Goal: Information Seeking & Learning: Learn about a topic

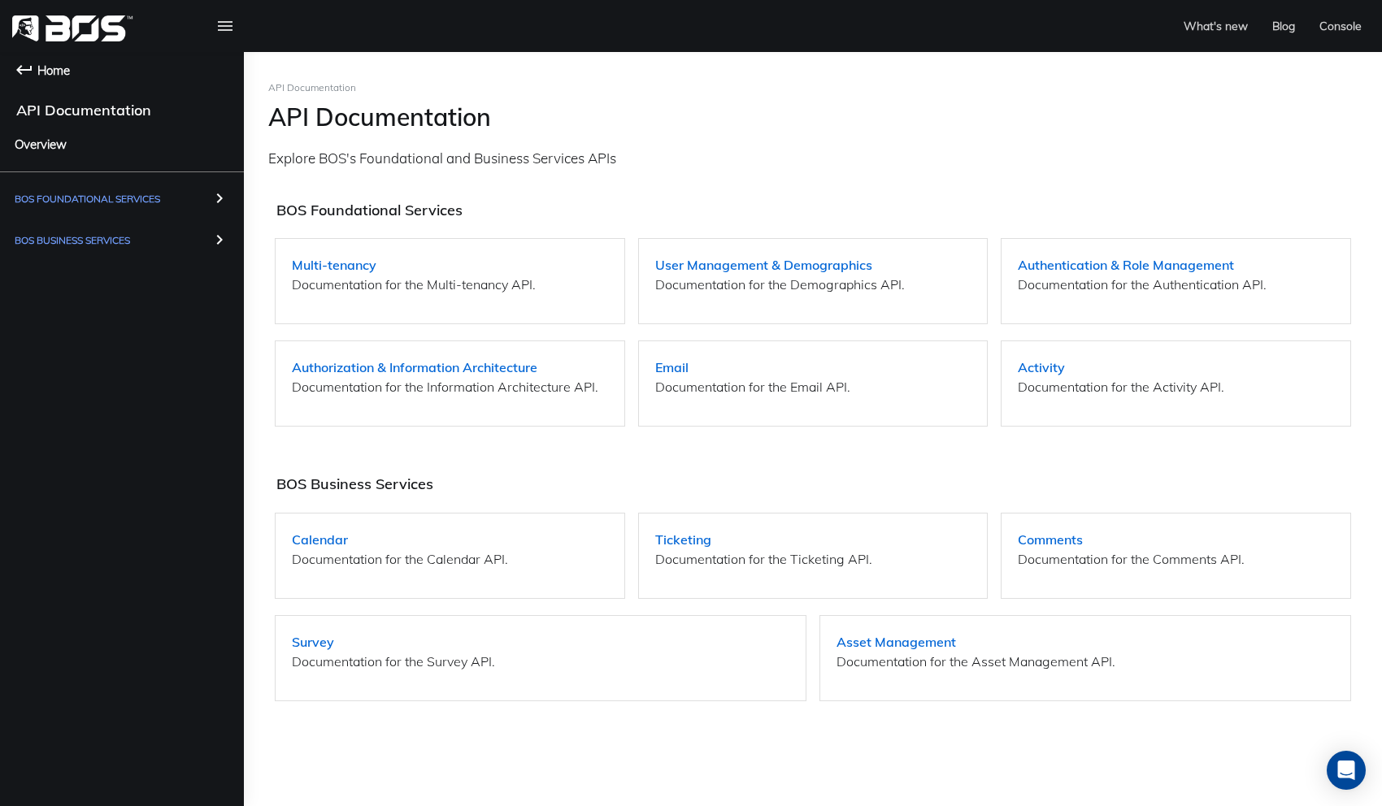
click at [59, 73] on span "Home" at bounding box center [53, 70] width 33 height 20
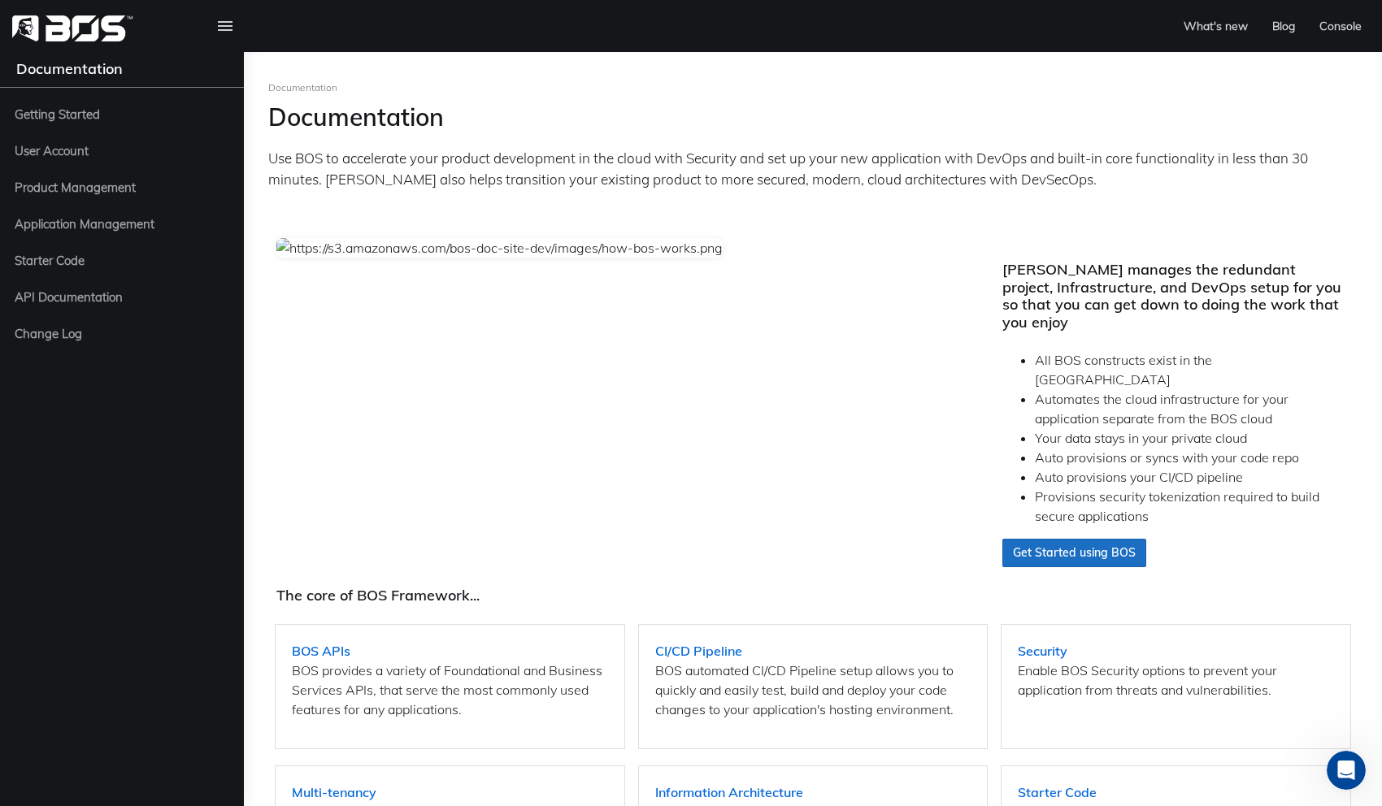
click at [1200, 401] on li "Automates the cloud infrastructure for your application separate from the BOS c…" at bounding box center [1192, 408] width 315 height 39
click at [227, 27] on icon at bounding box center [225, 26] width 20 height 24
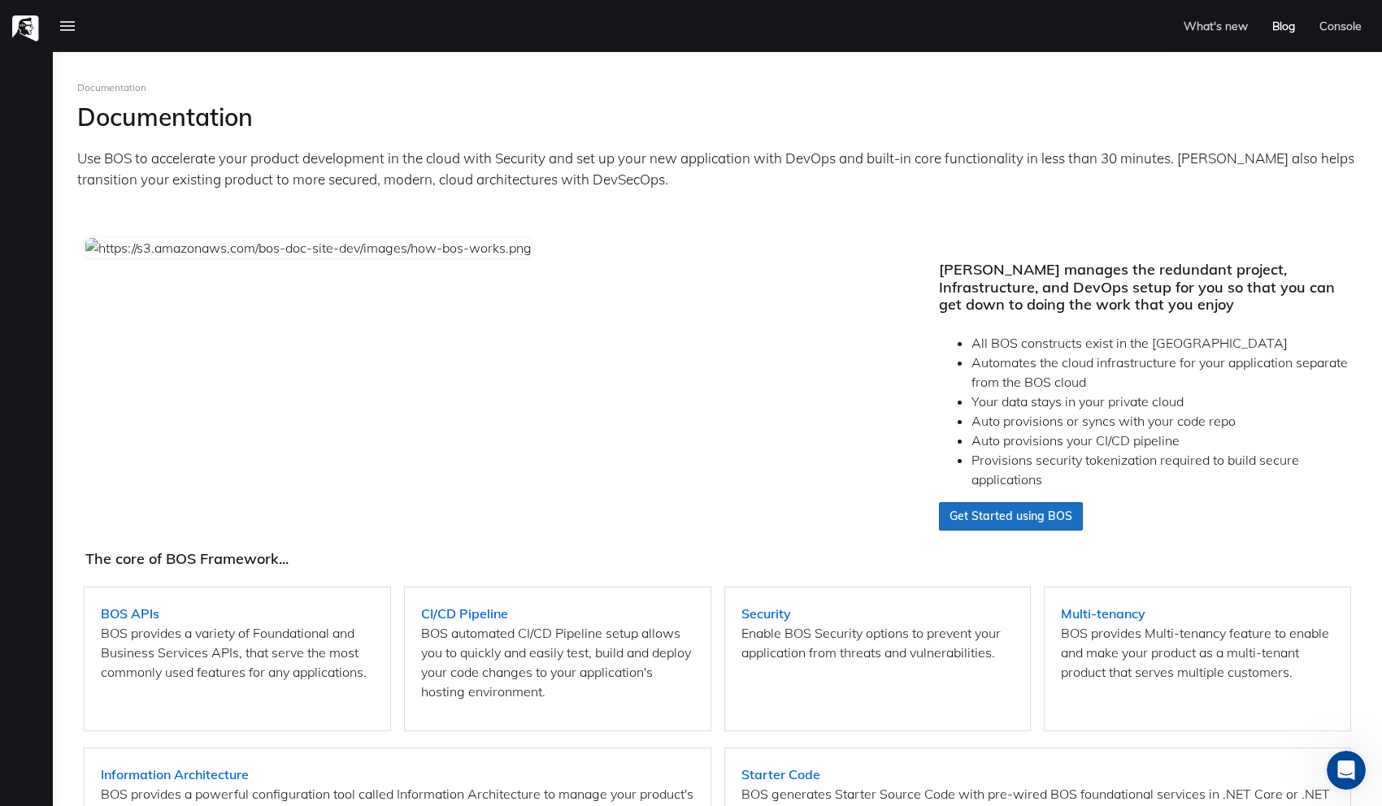
click at [1282, 26] on link "Blog" at bounding box center [1283, 26] width 47 height 52
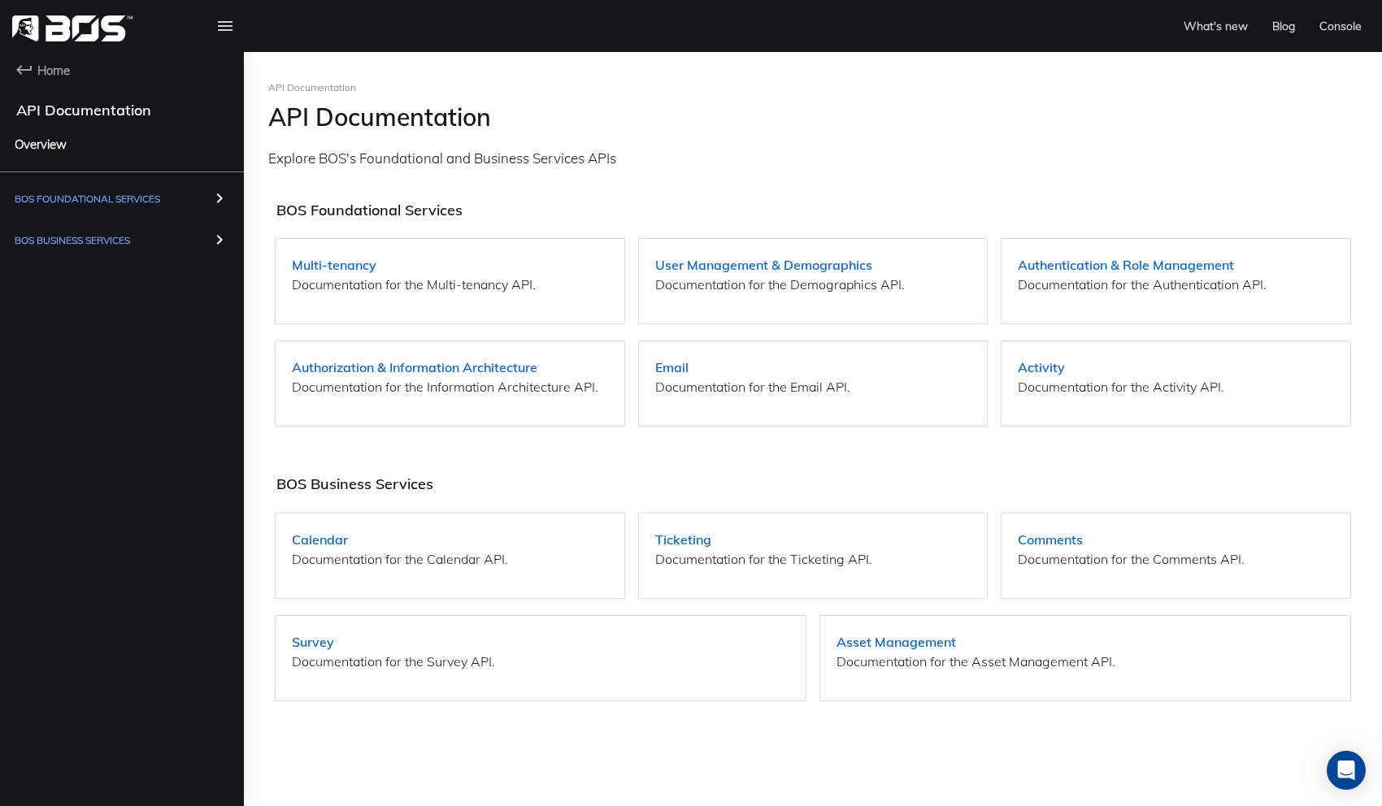
click at [48, 142] on span "Overview" at bounding box center [41, 144] width 52 height 20
click at [120, 200] on span "BOS Foundational Services" at bounding box center [87, 199] width 145 height 20
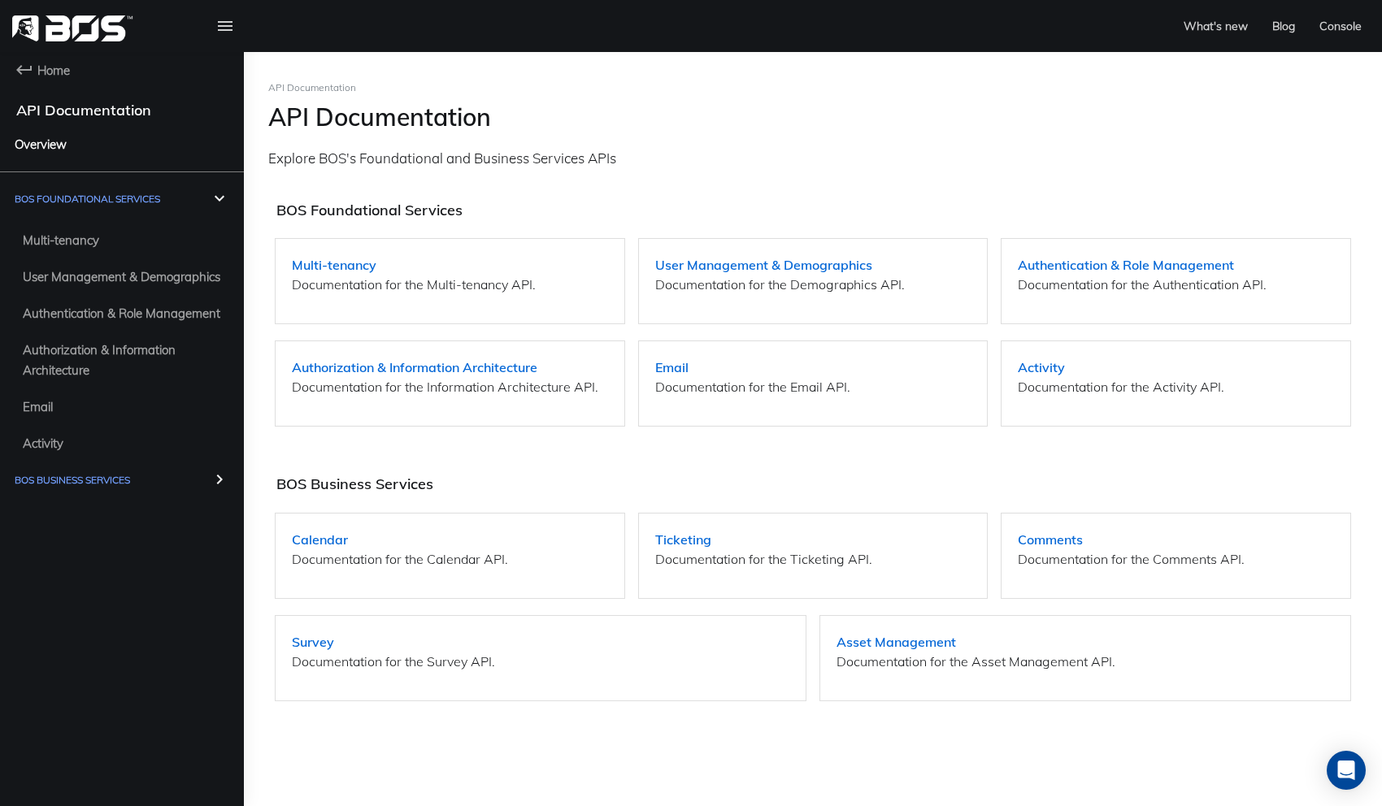
click at [92, 473] on span "BOS Business Services" at bounding box center [72, 480] width 115 height 20
click at [64, 558] on span "Ticketing" at bounding box center [47, 558] width 49 height 20
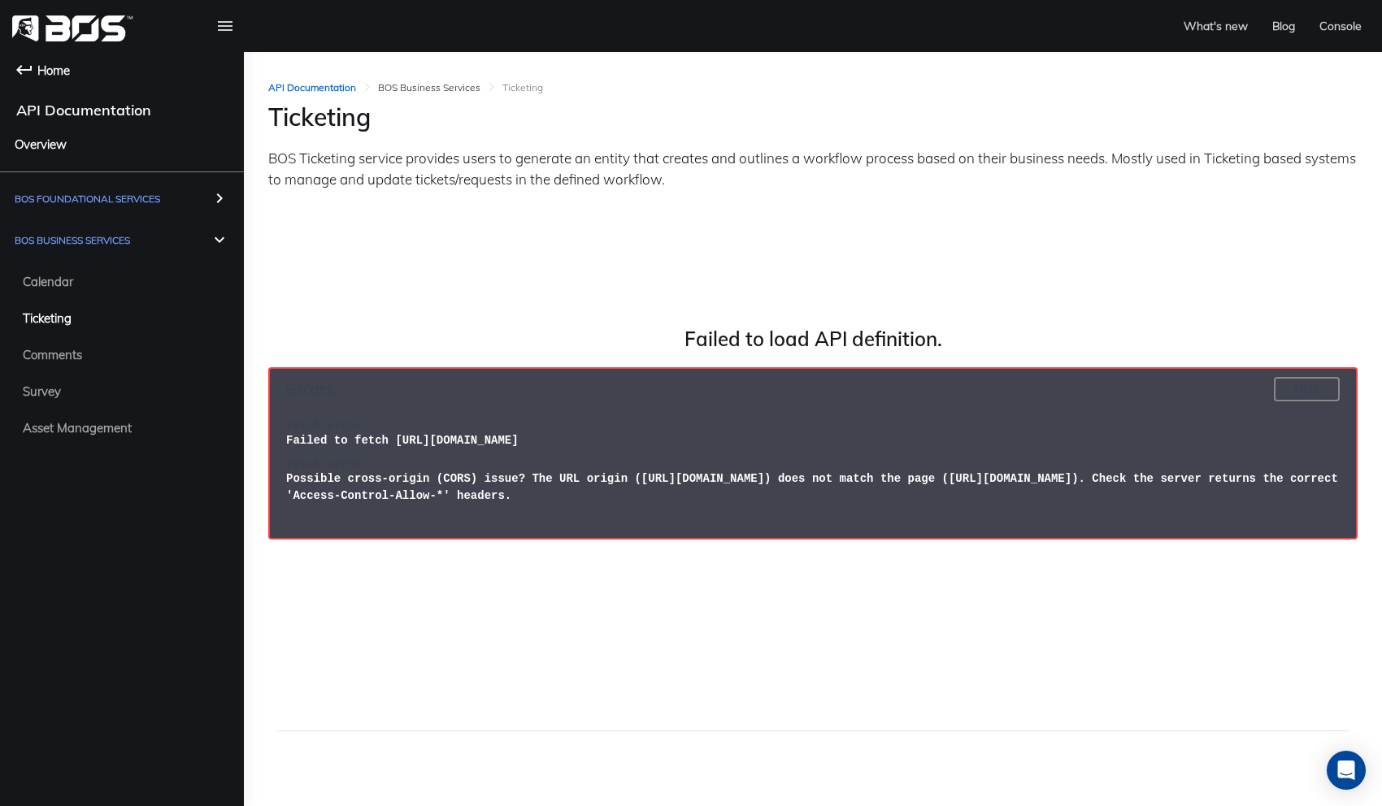
click at [37, 66] on span "Home" at bounding box center [53, 70] width 33 height 20
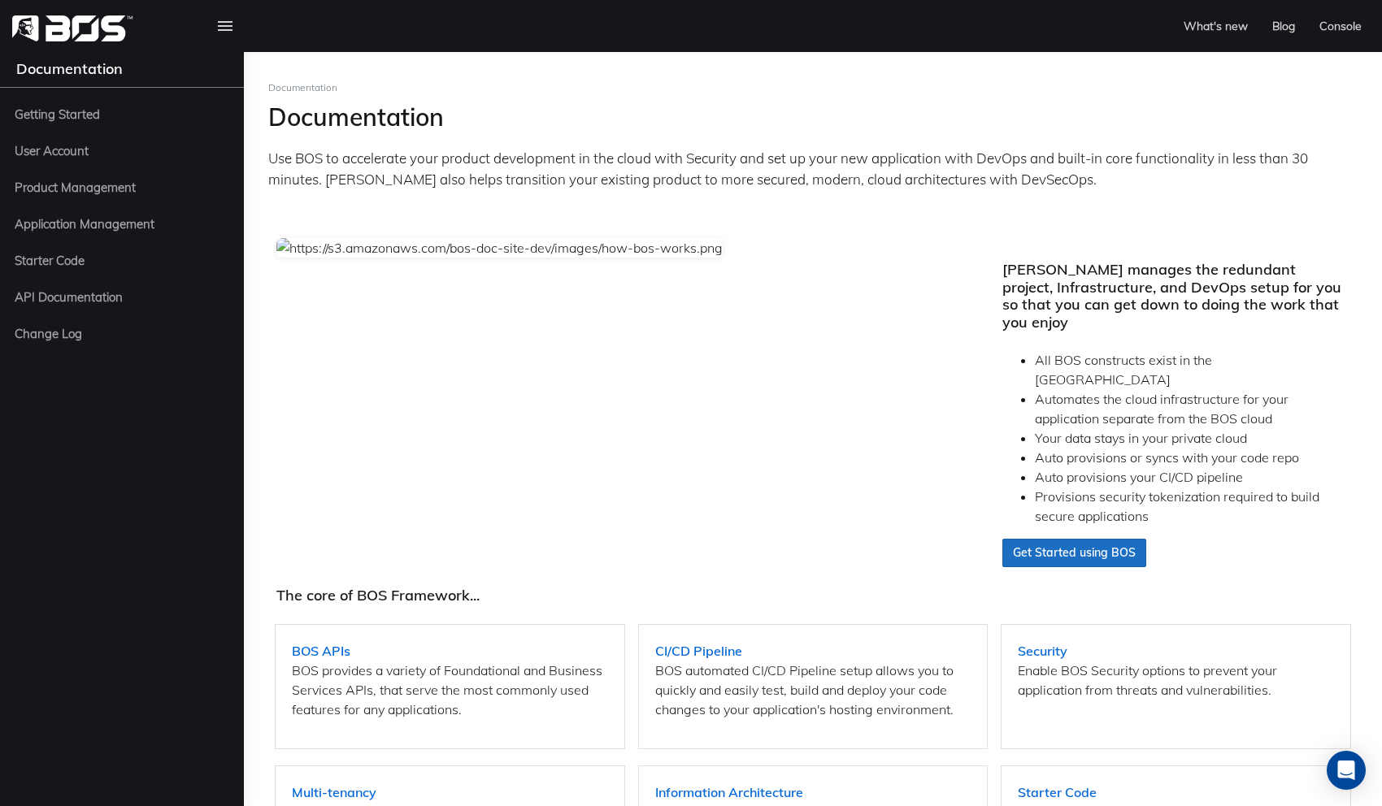
click at [47, 36] on img at bounding box center [72, 28] width 121 height 26
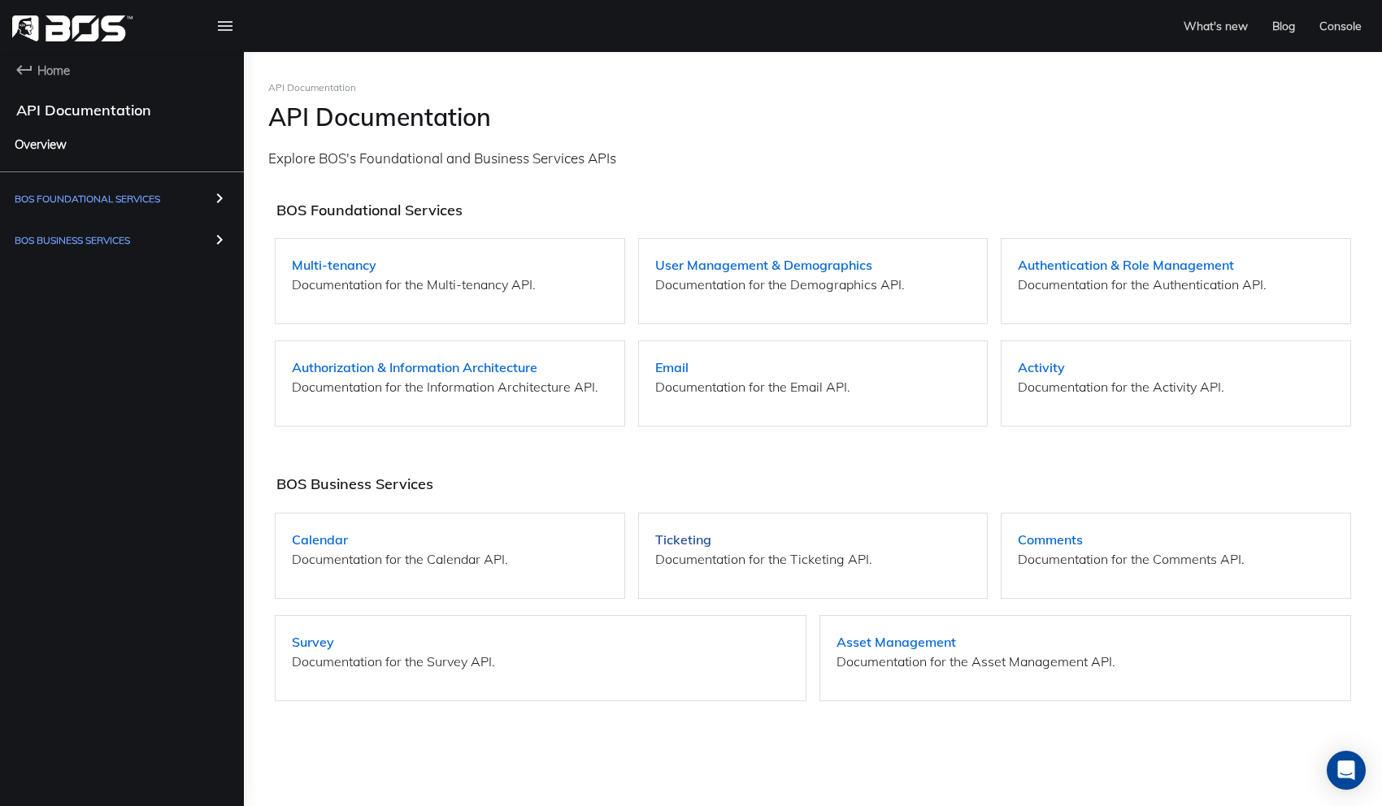
click at [701, 544] on strong "Ticketing" at bounding box center [683, 540] width 56 height 16
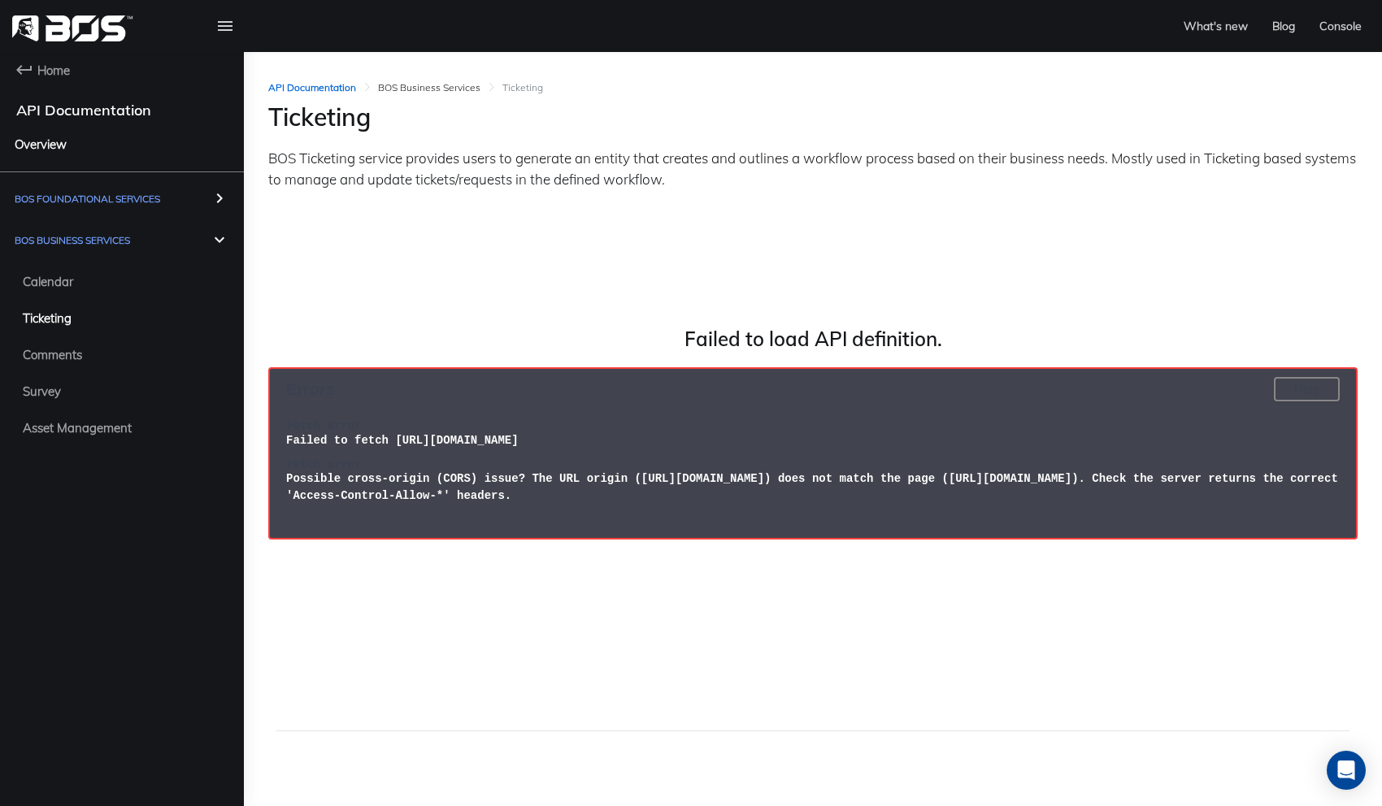
click at [519, 441] on span "Failed to fetch https://api.bosframework.com/Ticketing/v3/swagger/v1/swagger.js…" at bounding box center [402, 440] width 232 height 13
click at [796, 391] on h4 "Errors" at bounding box center [779, 390] width 987 height 20
click at [1290, 387] on button "Hide" at bounding box center [1307, 389] width 66 height 24
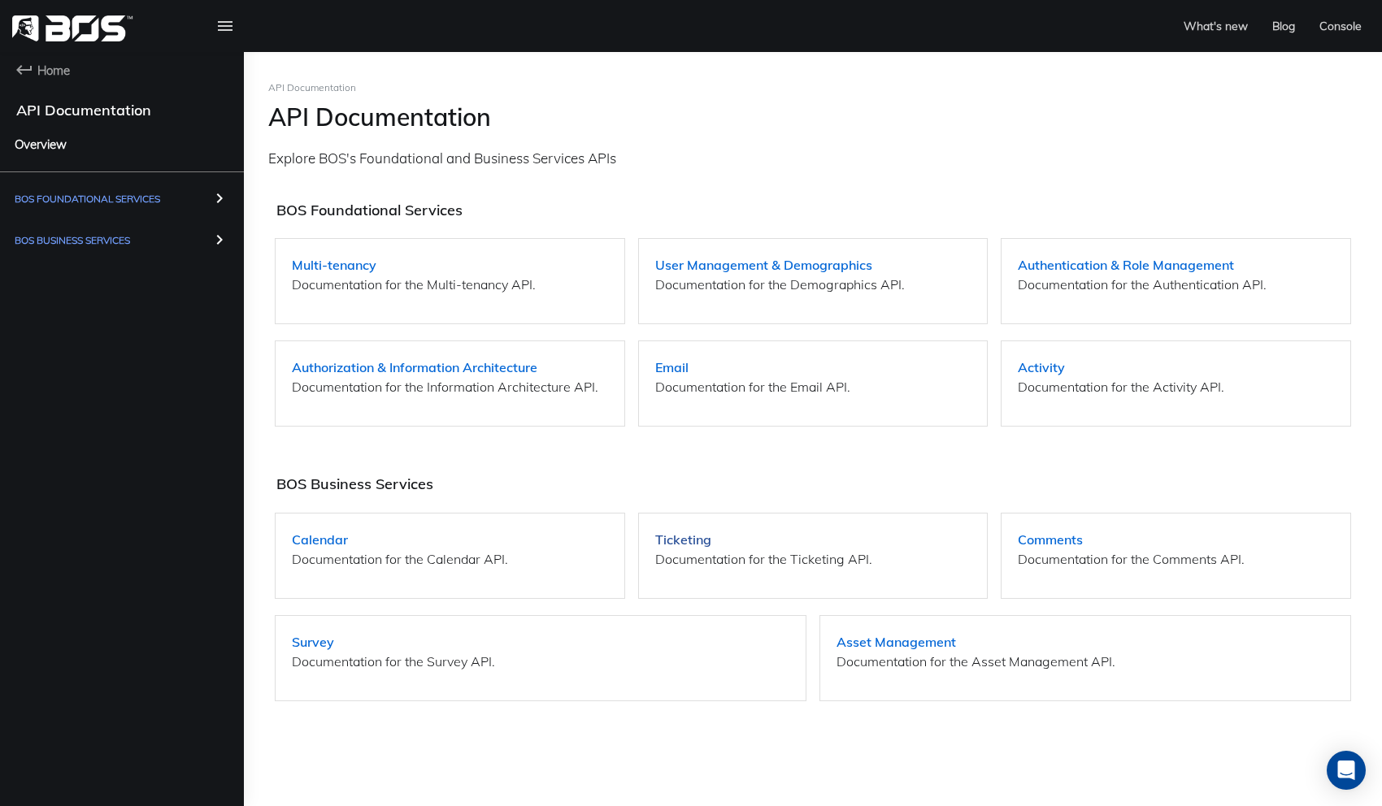
click at [683, 540] on strong "Ticketing" at bounding box center [683, 540] width 56 height 16
